Goal: Transaction & Acquisition: Purchase product/service

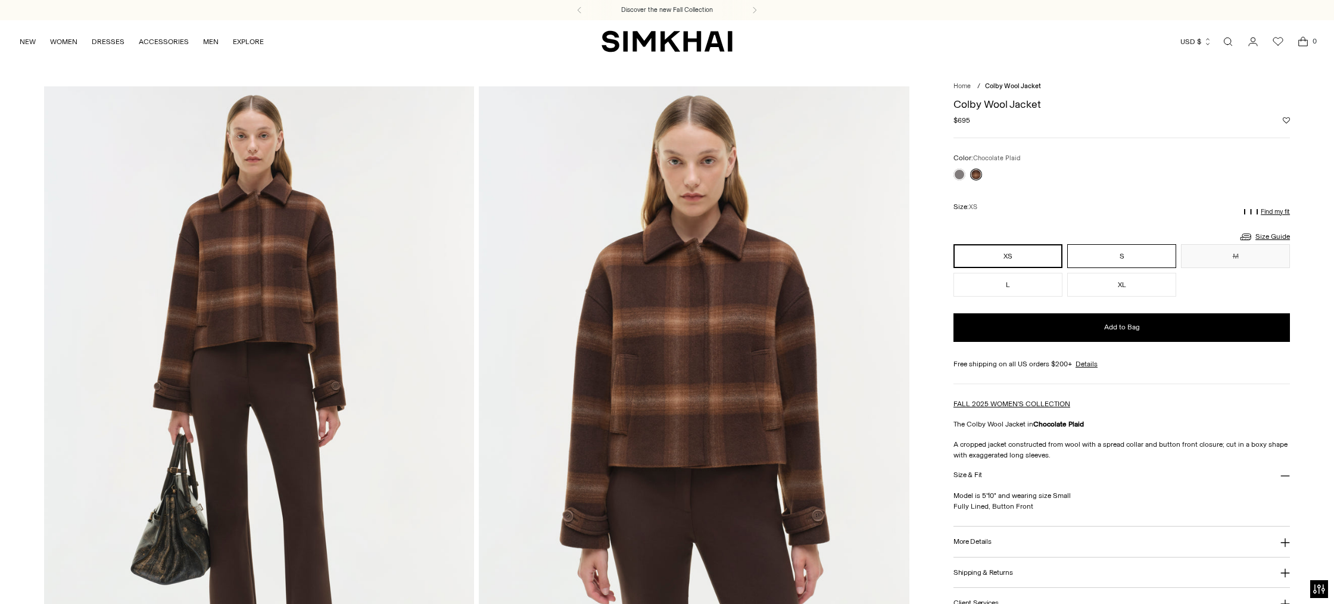
click at [1108, 257] on button "S" at bounding box center [1121, 256] width 109 height 24
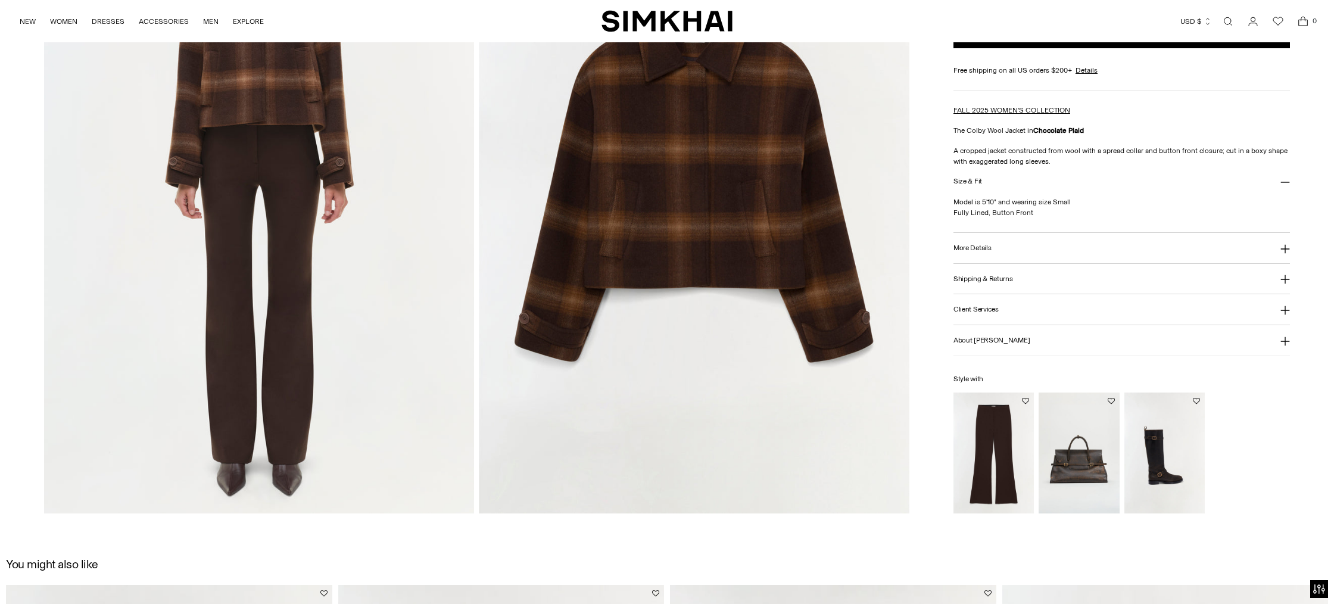
scroll to position [1522, 0]
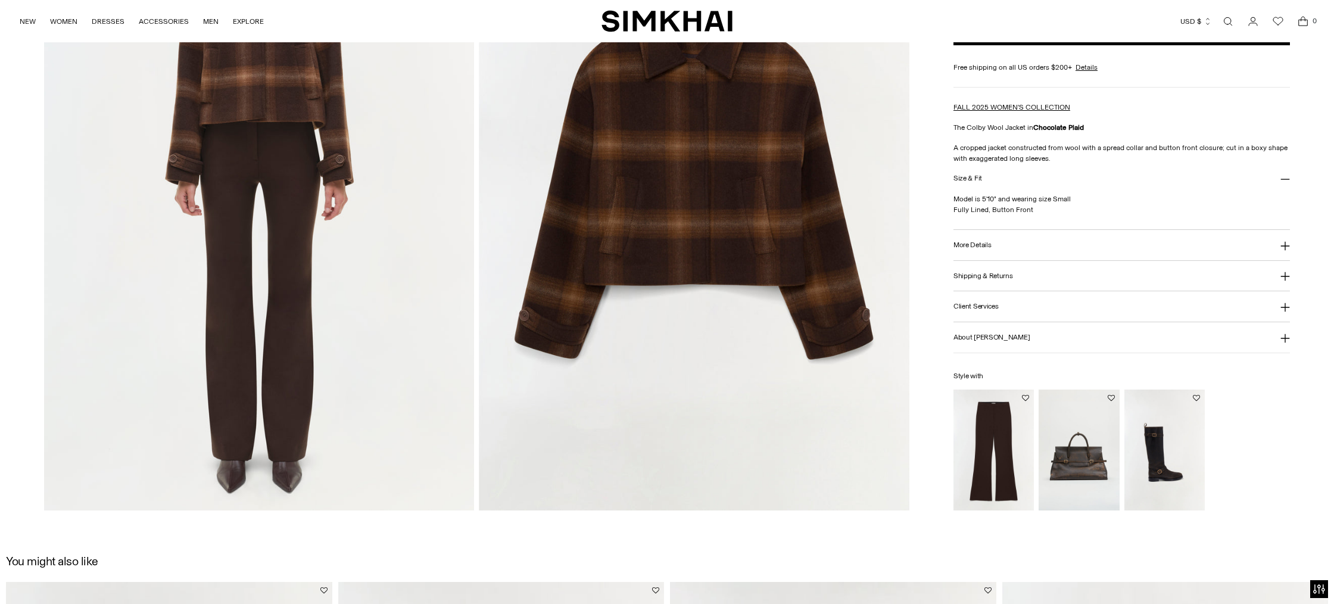
click at [0, 0] on img "Kenna Trouser" at bounding box center [0, 0] width 0 height 0
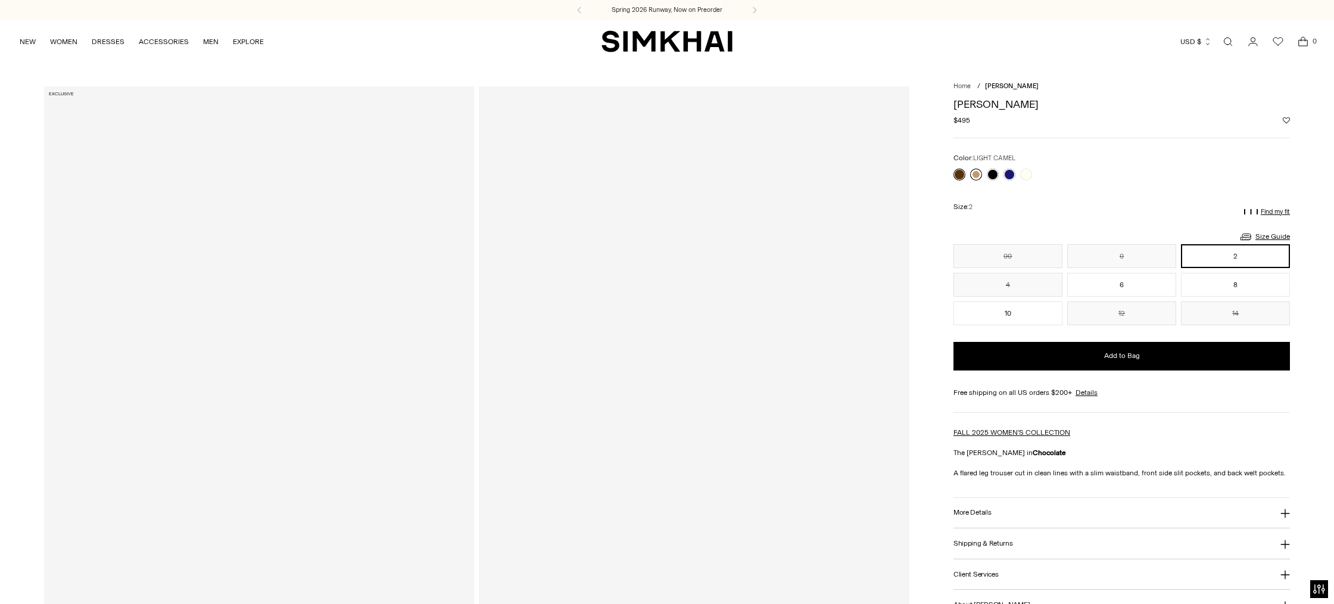
click at [974, 171] on link at bounding box center [976, 175] width 12 height 12
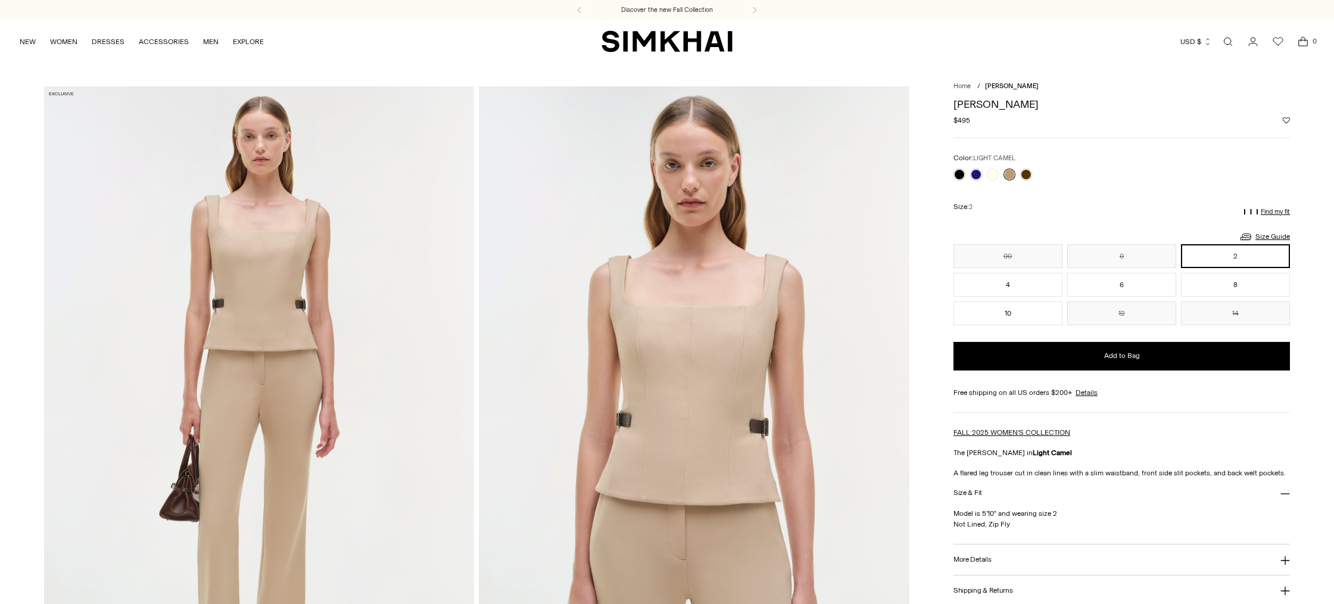
click at [1013, 172] on link at bounding box center [1010, 175] width 12 height 12
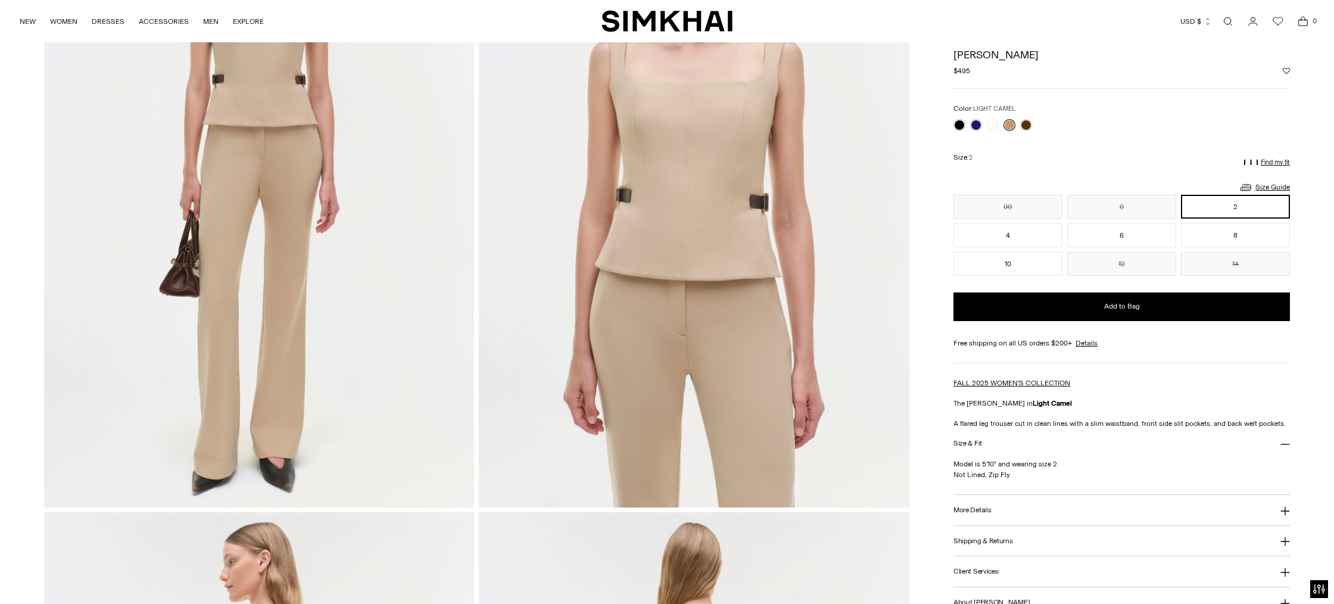
scroll to position [220, 0]
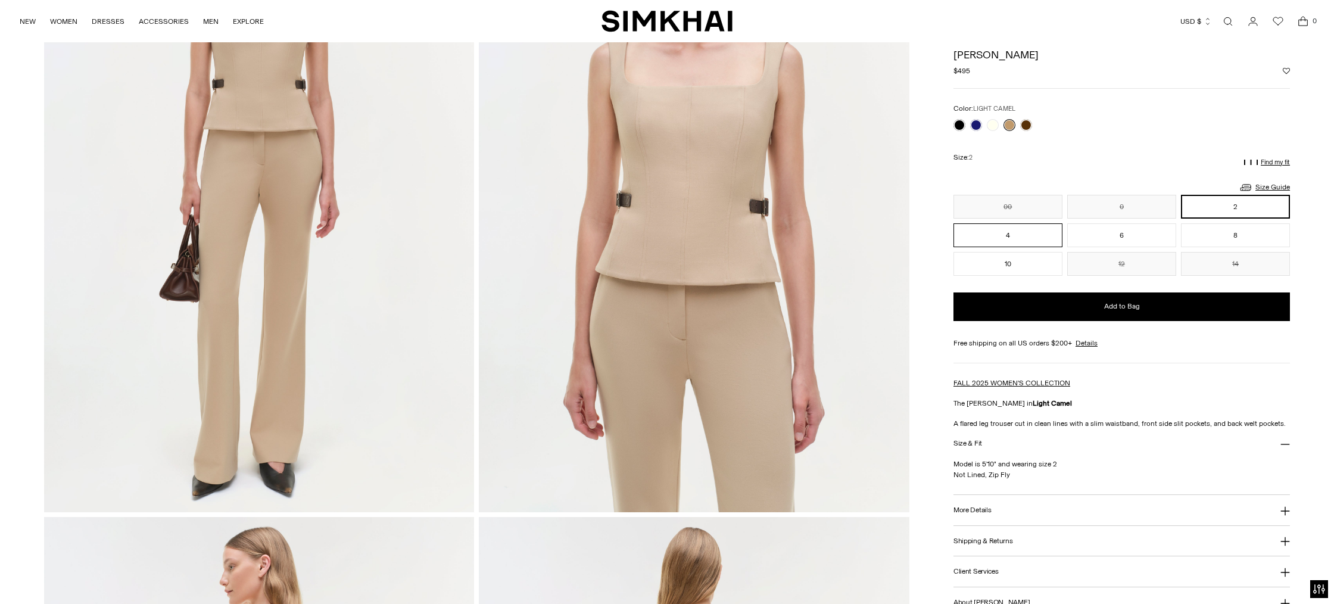
click at [998, 235] on button "4" at bounding box center [1008, 235] width 109 height 24
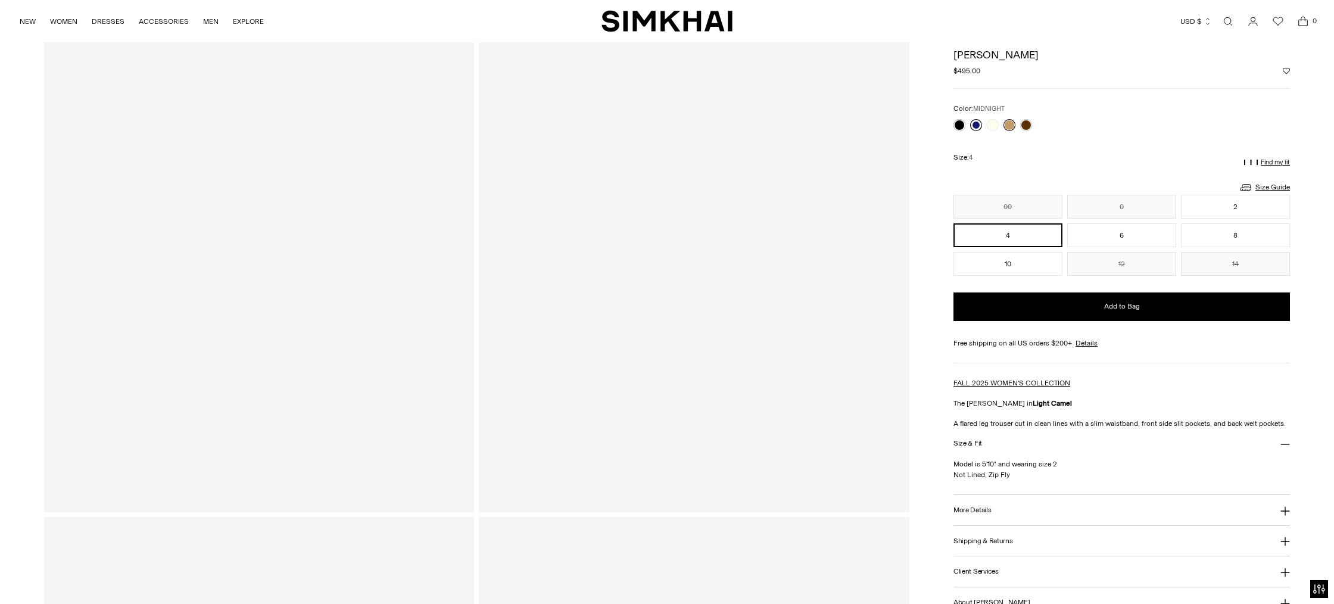
click at [971, 123] on link at bounding box center [976, 125] width 12 height 12
